Goal: Check status: Check status

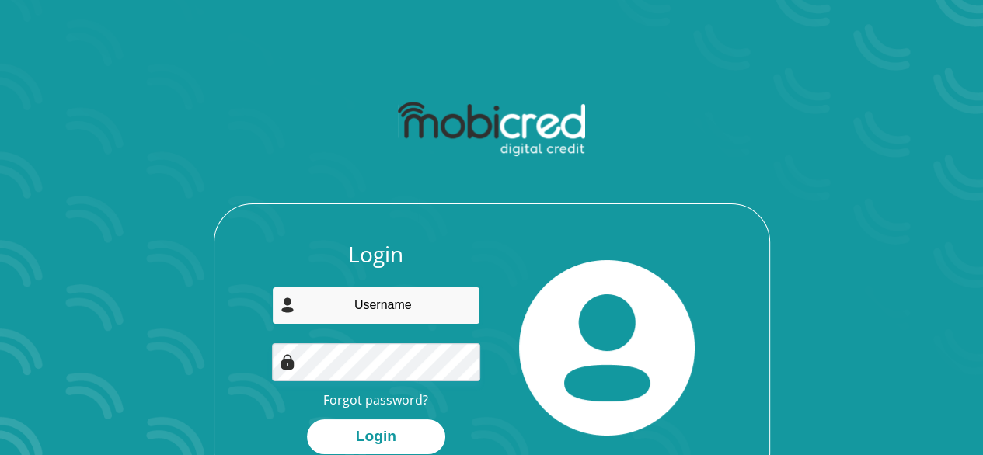
click at [338, 297] on input "email" at bounding box center [376, 306] width 208 height 38
type input "tmabacu@gmail.com"
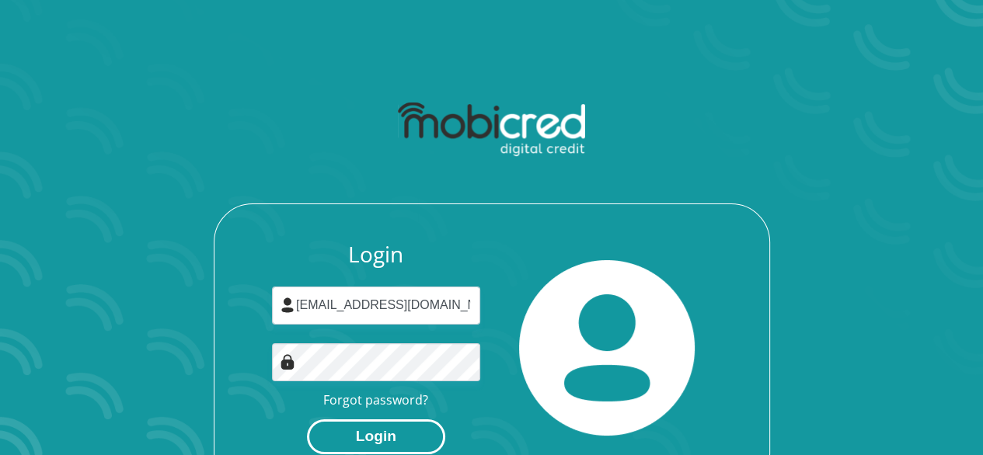
click at [338, 430] on button "Login" at bounding box center [376, 437] width 138 height 35
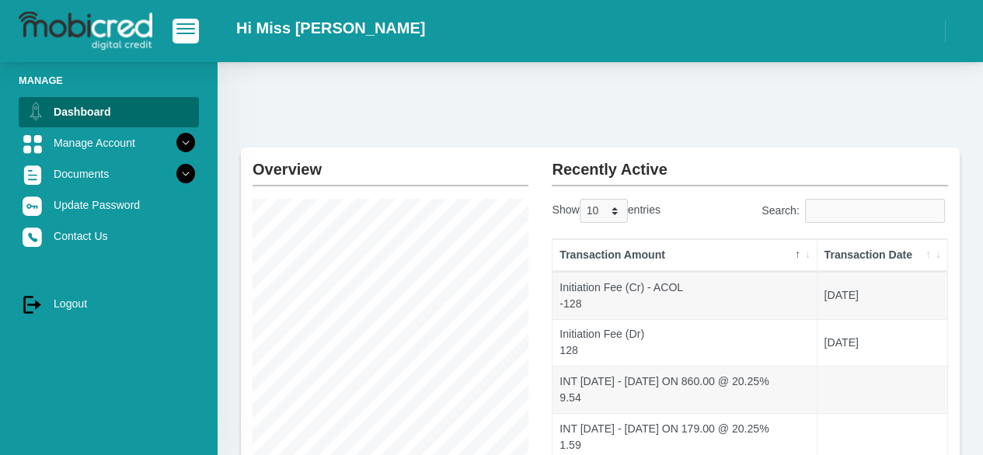
click at [928, 253] on th "Transaction Date" at bounding box center [883, 255] width 130 height 33
